Goal: Obtain resource: Obtain resource

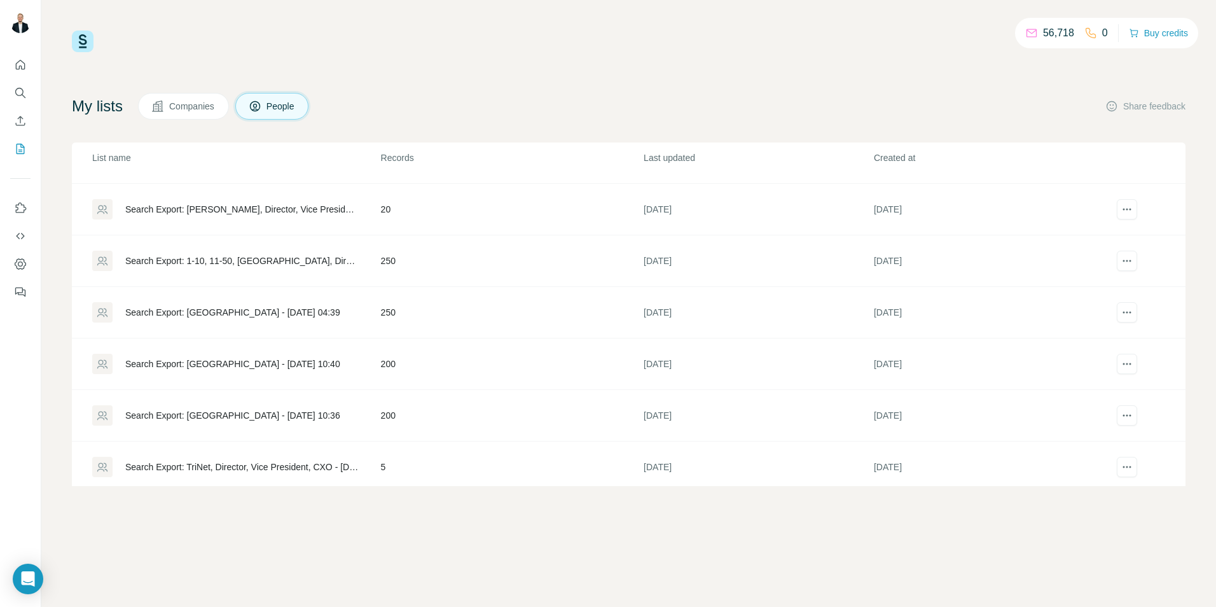
scroll to position [975, 0]
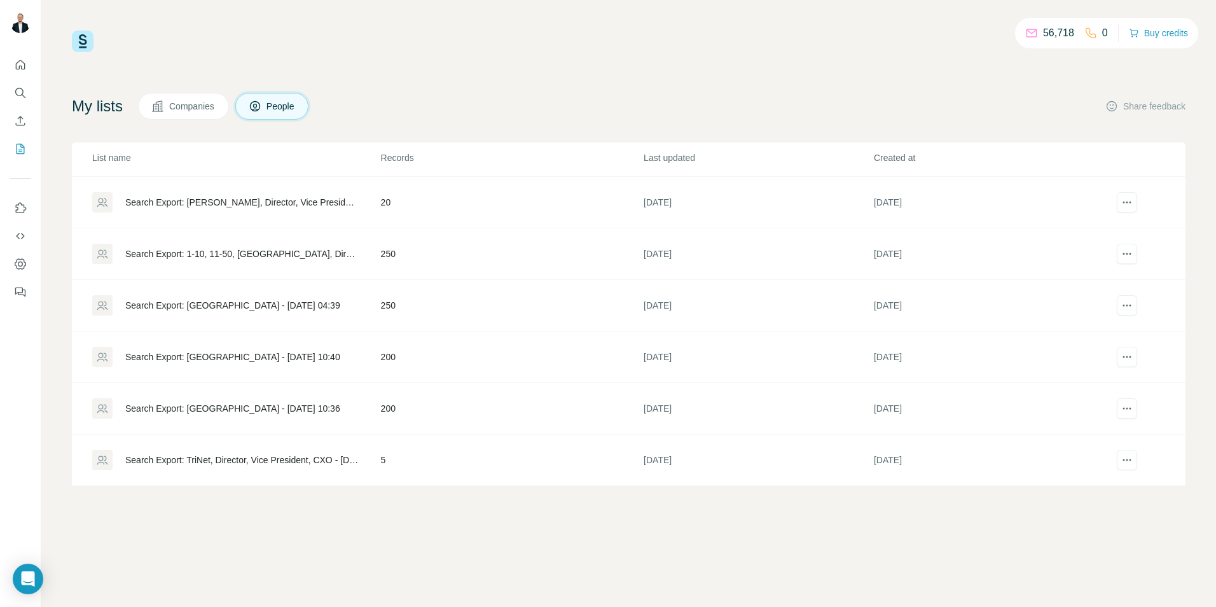
click at [472, 398] on td "200" at bounding box center [511, 409] width 263 height 52
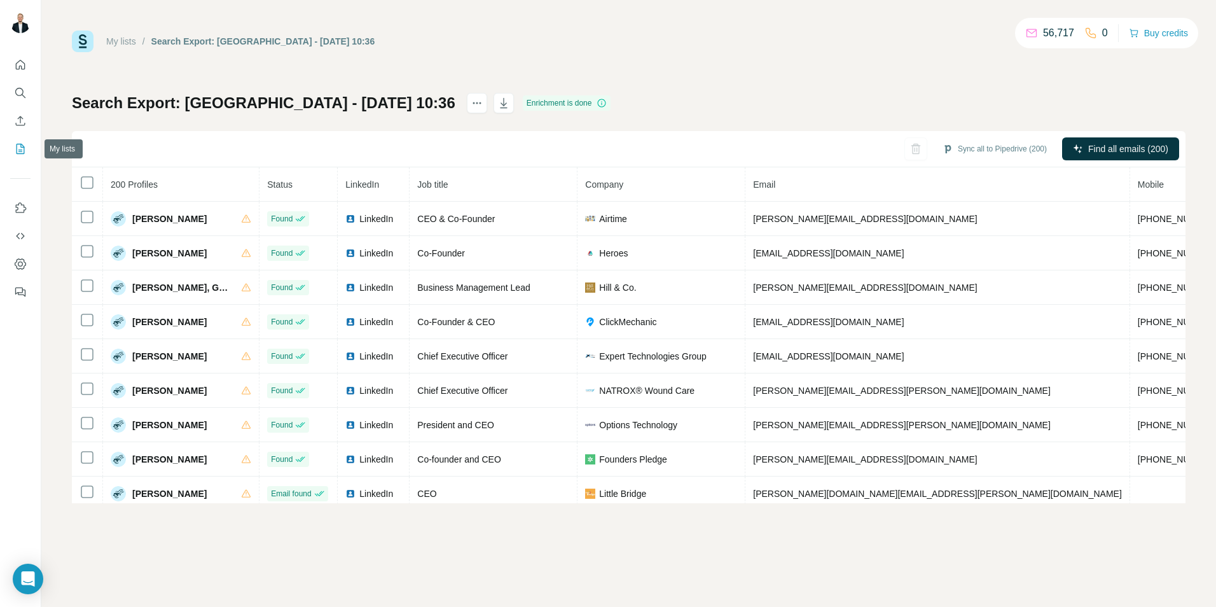
click at [15, 153] on icon "My lists" at bounding box center [20, 148] width 13 height 13
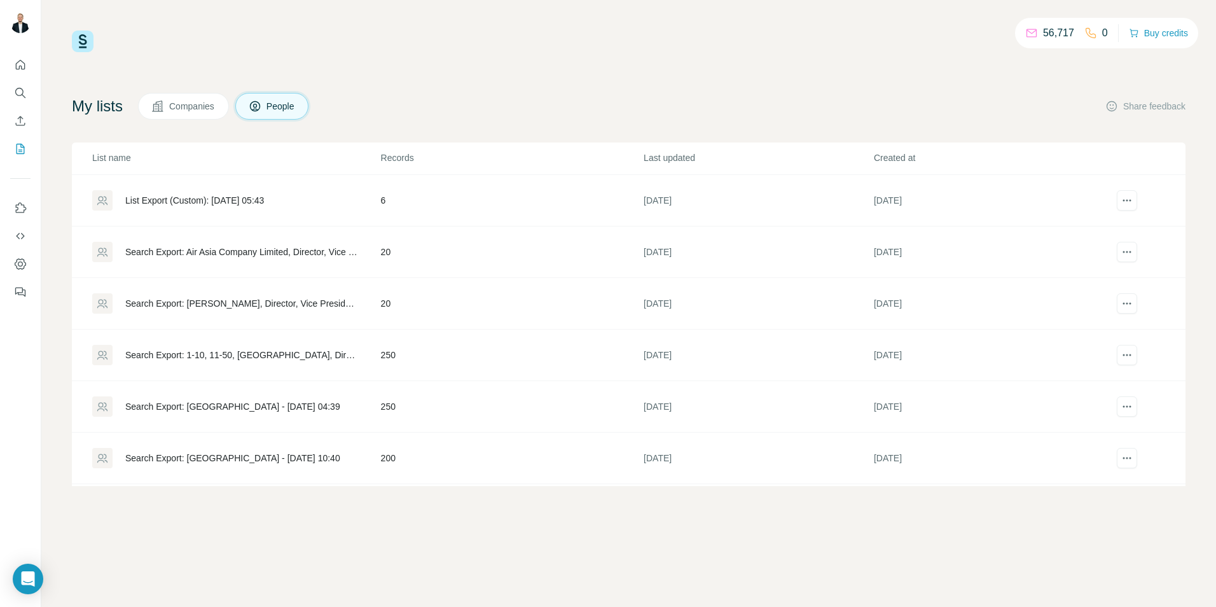
scroll to position [975, 0]
click at [266, 254] on div "Search Export: 1-10, 11-50, [GEOGRAPHIC_DATA], Director, Vice President, CXO, […" at bounding box center [242, 253] width 234 height 13
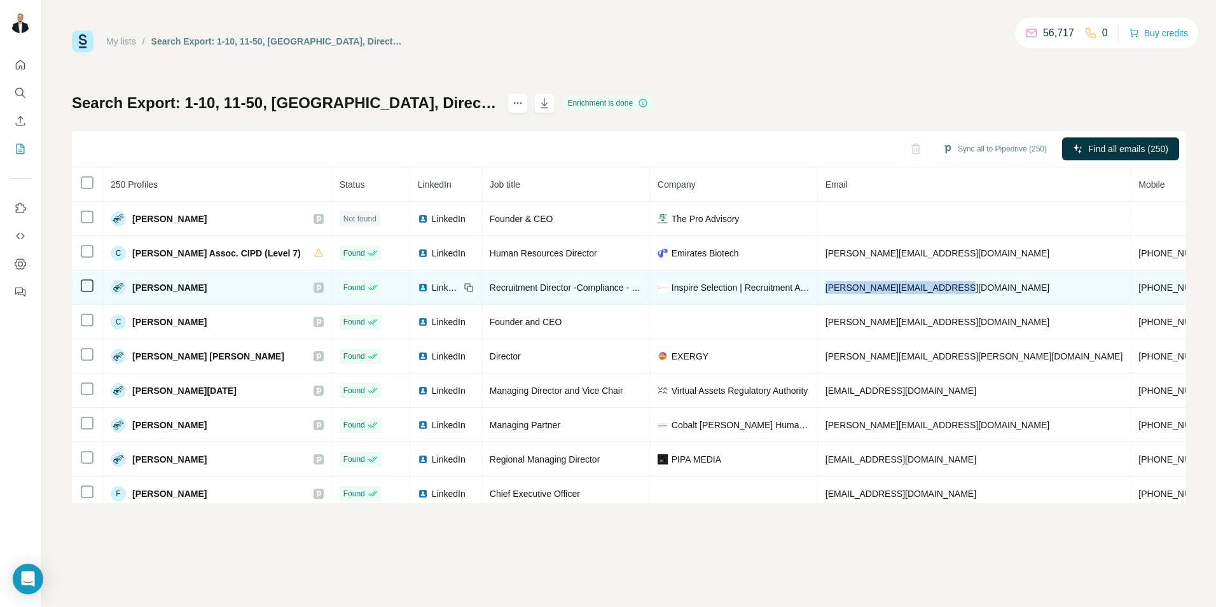
drag, startPoint x: 938, startPoint y: 289, endPoint x: 816, endPoint y: 301, distance: 122.0
click at [818, 301] on td "[PERSON_NAME][EMAIL_ADDRESS][DOMAIN_NAME]" at bounding box center [974, 287] width 313 height 34
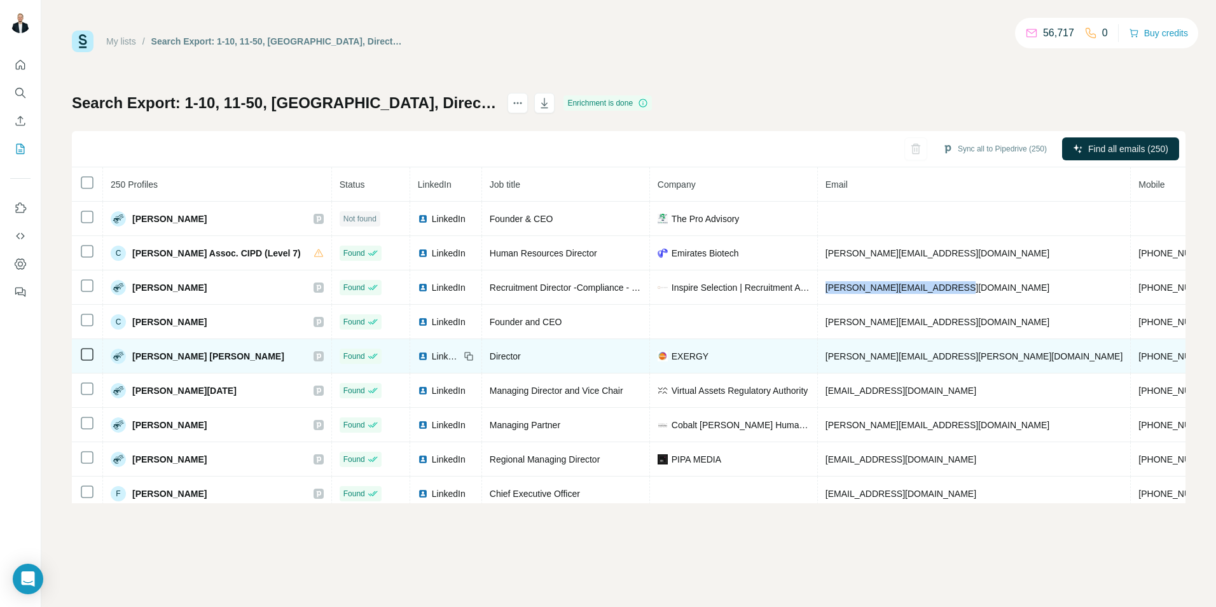
copy span "[PERSON_NAME][EMAIL_ADDRESS][DOMAIN_NAME]"
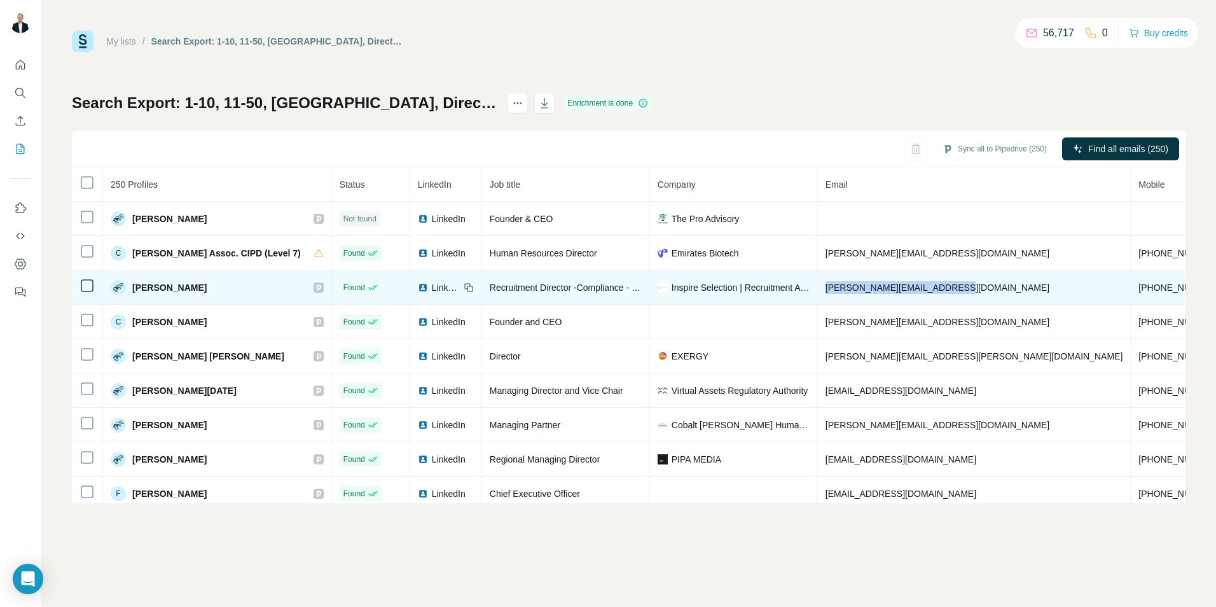
drag, startPoint x: 1071, startPoint y: 286, endPoint x: 1163, endPoint y: 287, distance: 92.2
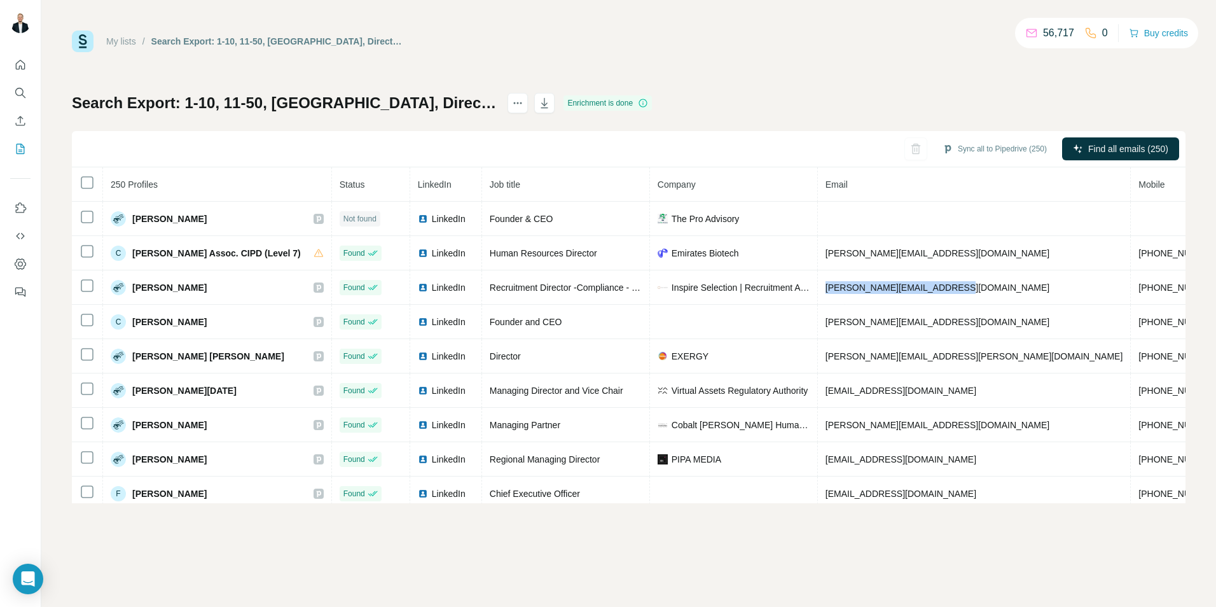
copy span "[DOMAIN_NAME]"
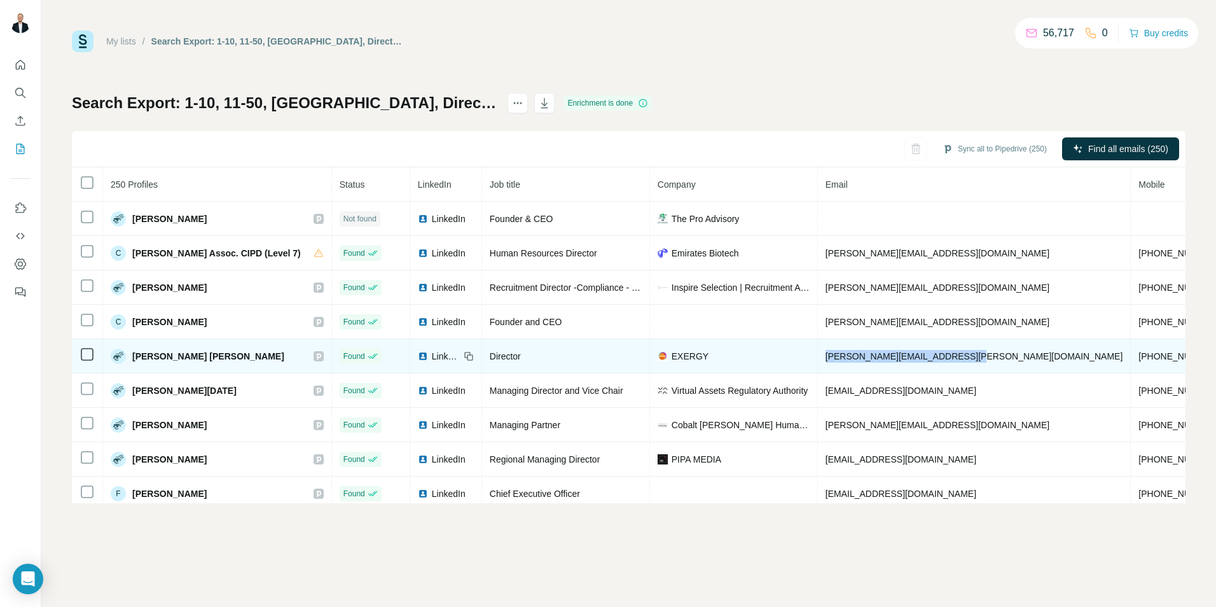
drag, startPoint x: 821, startPoint y: 354, endPoint x: 968, endPoint y: 352, distance: 146.9
click at [968, 352] on td "[PERSON_NAME][EMAIL_ADDRESS][PERSON_NAME][DOMAIN_NAME]" at bounding box center [974, 356] width 313 height 34
copy span "[PERSON_NAME][EMAIL_ADDRESS][PERSON_NAME][DOMAIN_NAME]"
drag, startPoint x: 1157, startPoint y: 357, endPoint x: 1073, endPoint y: 362, distance: 84.1
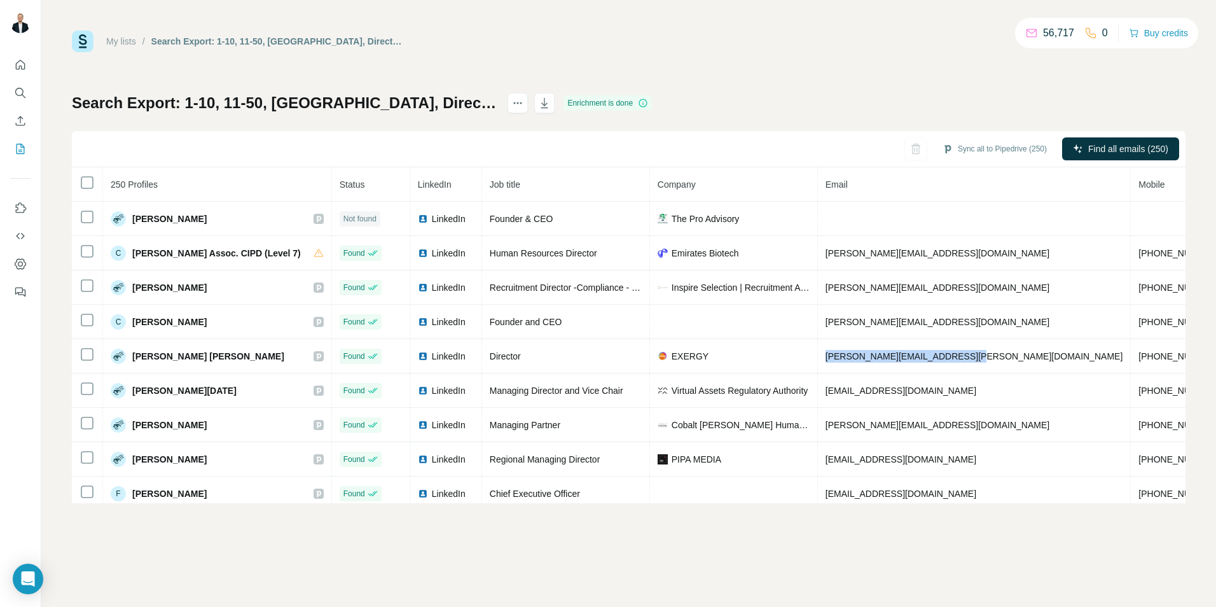
copy span "[DOMAIN_NAME]"
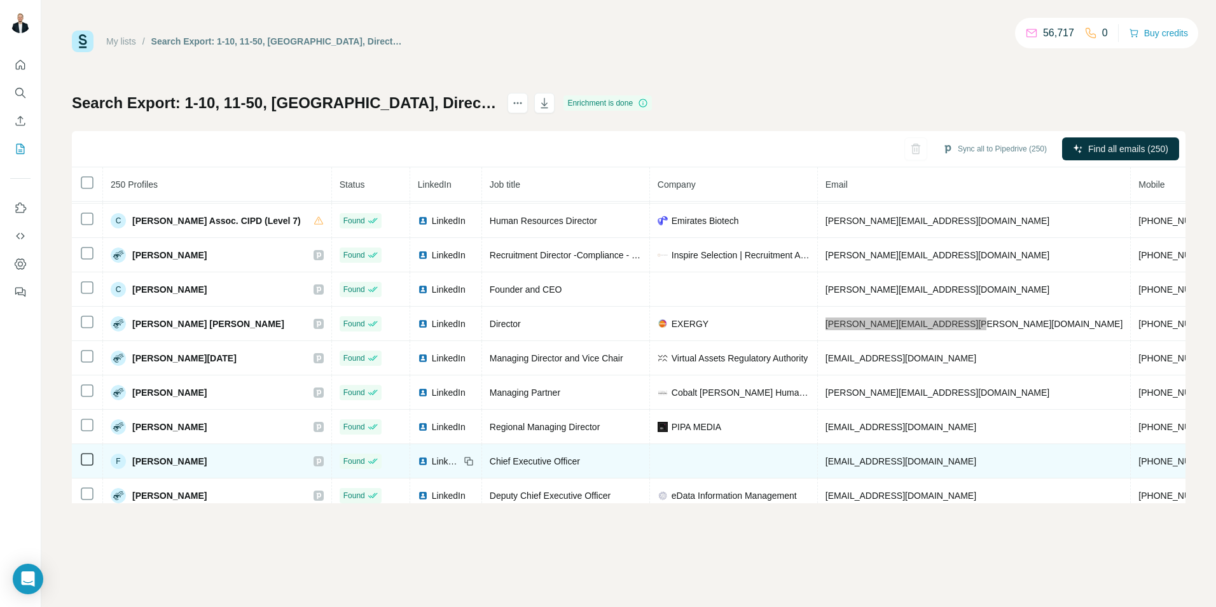
scroll to position [48, 0]
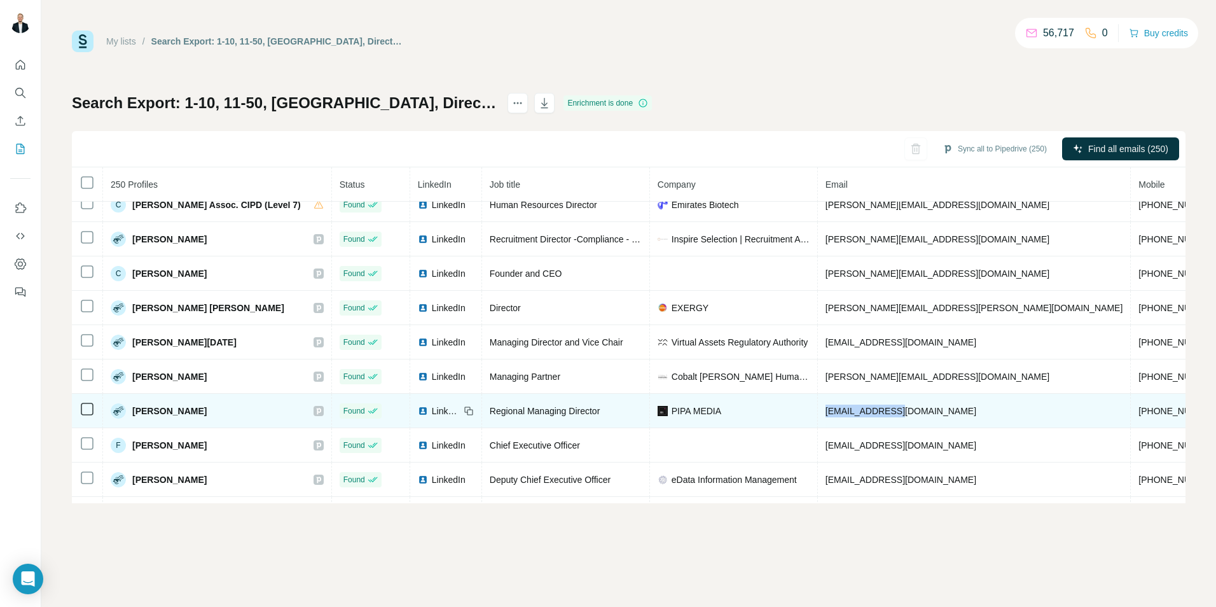
drag, startPoint x: 909, startPoint y: 412, endPoint x: 819, endPoint y: 409, distance: 89.7
click at [819, 409] on td "[EMAIL_ADDRESS][DOMAIN_NAME]" at bounding box center [974, 411] width 313 height 34
copy span "[EMAIL_ADDRESS][DOMAIN_NAME]"
drag, startPoint x: 1110, startPoint y: 412, endPoint x: 1073, endPoint y: 413, distance: 37.5
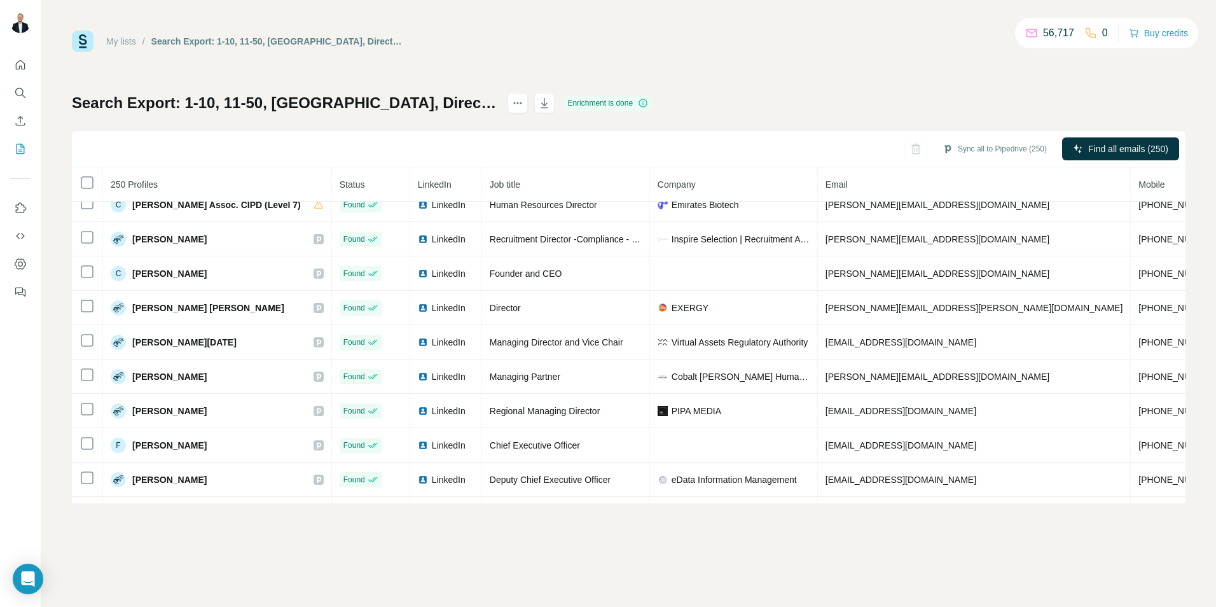
copy span "[DOMAIN_NAME]"
